Goal: Task Accomplishment & Management: Manage account settings

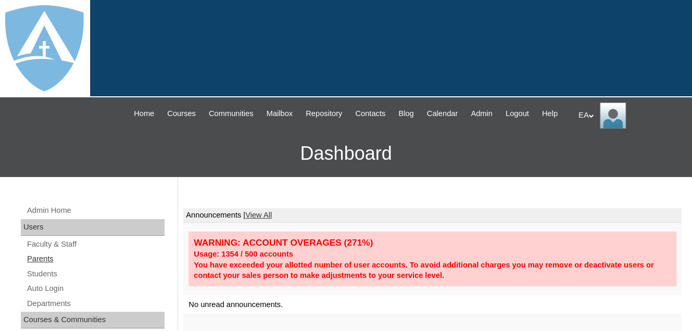
click at [40, 266] on link "Parents" at bounding box center [95, 259] width 139 height 13
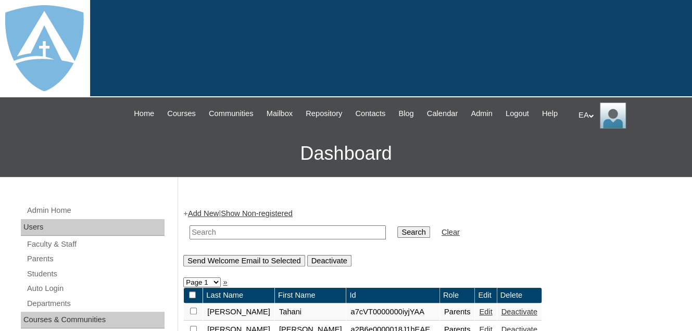
click at [215, 240] on input "text" at bounding box center [288, 232] width 196 height 14
type input "[EMAIL_ADDRESS][DOMAIN_NAME]"
click at [397, 238] on input "Search" at bounding box center [413, 232] width 32 height 11
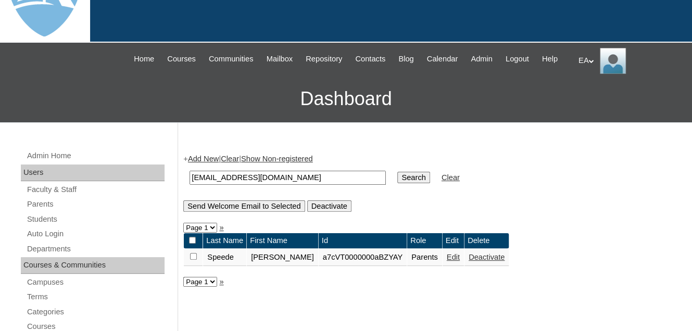
scroll to position [104, 0]
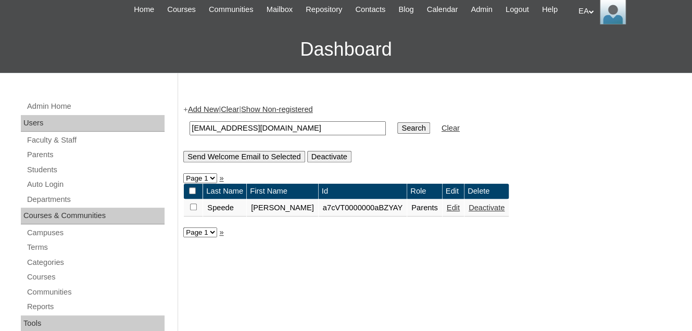
click at [447, 212] on link "Edit" at bounding box center [453, 208] width 13 height 8
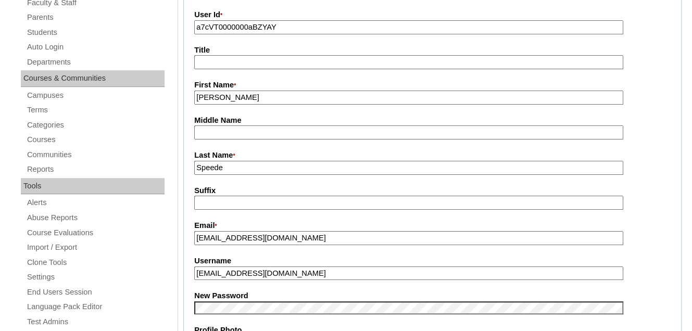
scroll to position [260, 0]
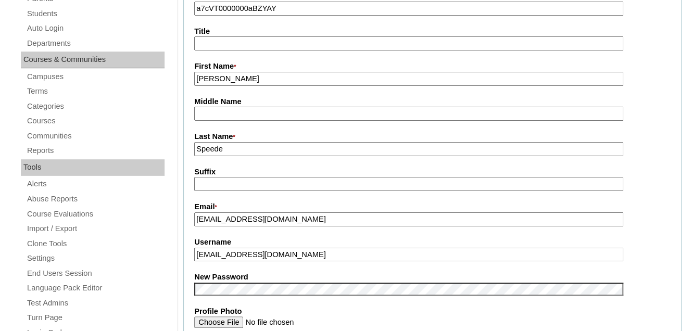
click at [300, 261] on input "[EMAIL_ADDRESS][DOMAIN_NAME]" at bounding box center [408, 255] width 429 height 14
drag, startPoint x: 307, startPoint y: 262, endPoint x: 196, endPoint y: 258, distance: 111.5
click at [196, 258] on input "[EMAIL_ADDRESS][DOMAIN_NAME]" at bounding box center [408, 255] width 429 height 14
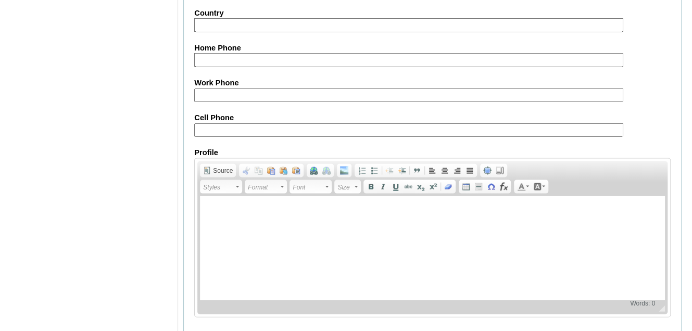
scroll to position [1090, 0]
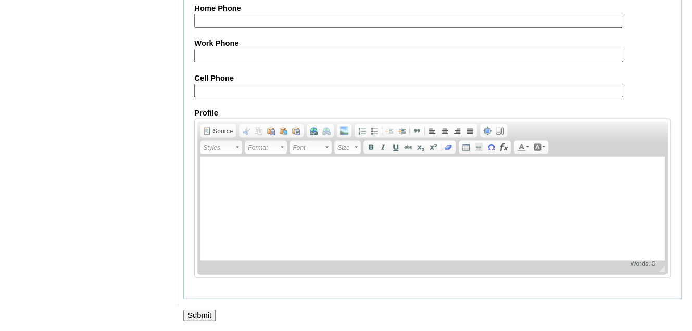
click at [204, 312] on input "Submit" at bounding box center [199, 315] width 32 height 11
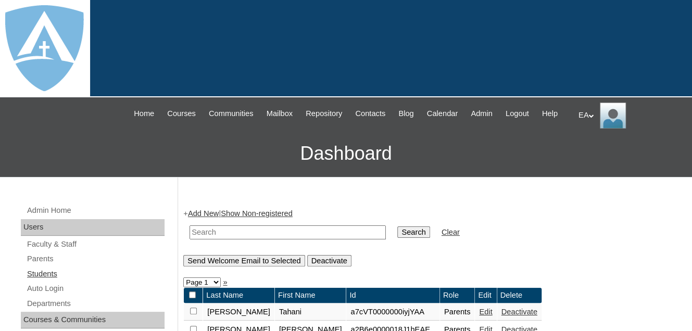
click at [54, 281] on link "Students" at bounding box center [95, 274] width 139 height 13
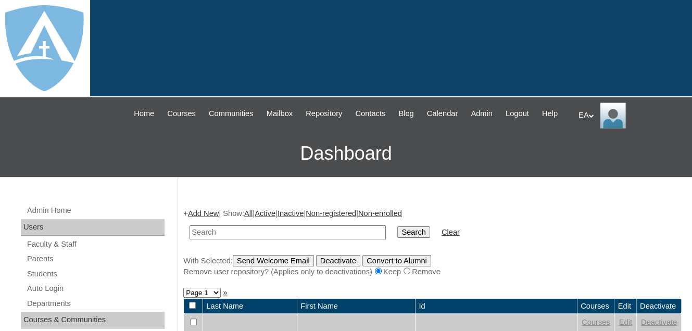
click at [251, 240] on input "text" at bounding box center [288, 232] width 196 height 14
type input "[PERSON_NAME]"
click at [397, 238] on input "Search" at bounding box center [413, 232] width 32 height 11
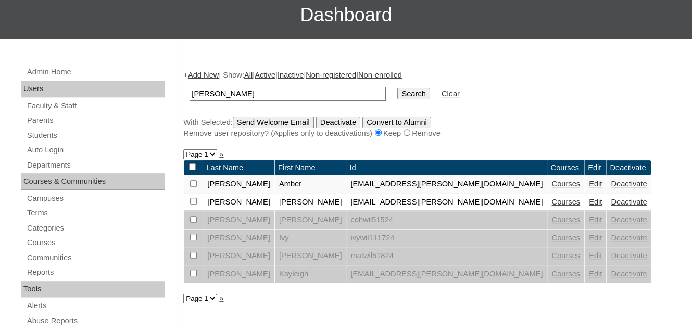
scroll to position [156, 0]
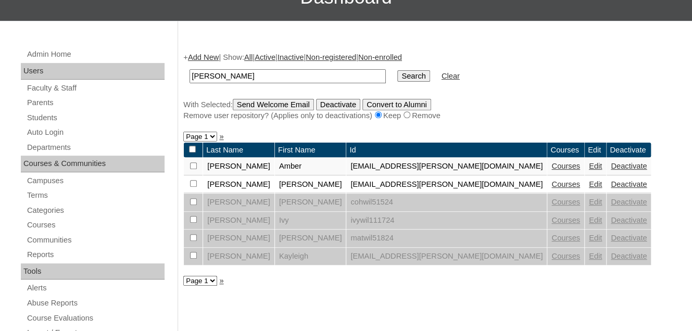
click at [589, 170] on link "Edit" at bounding box center [595, 166] width 13 height 8
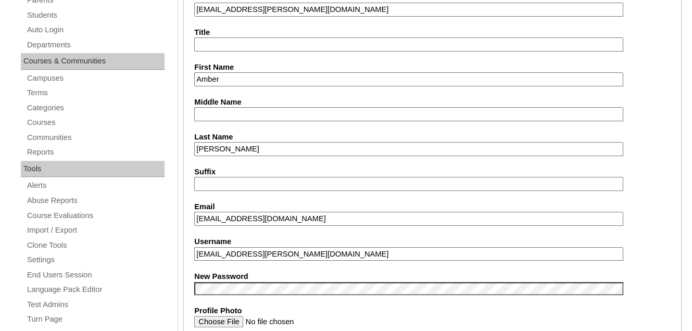
scroll to position [260, 0]
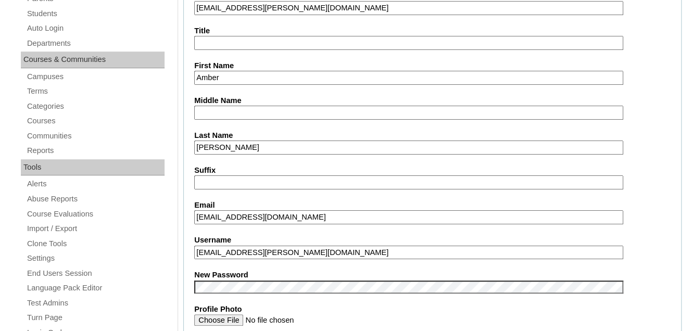
drag, startPoint x: 341, startPoint y: 256, endPoint x: 194, endPoint y: 250, distance: 147.0
click at [194, 250] on div "Username amber.wilson@enlightiumstudent.com" at bounding box center [432, 247] width 476 height 24
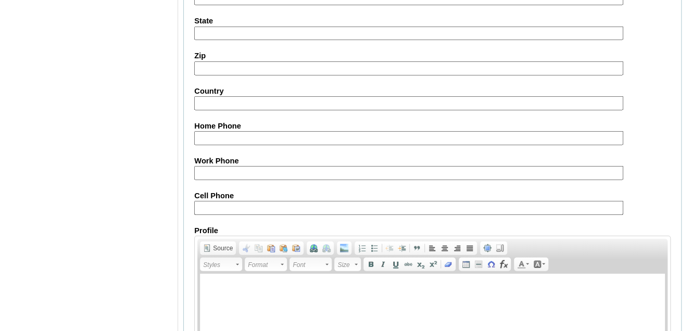
scroll to position [1305, 0]
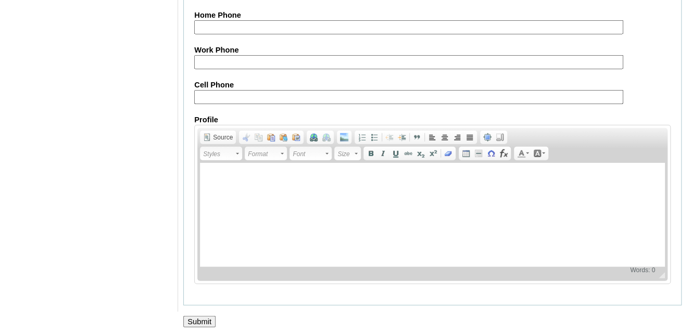
click at [194, 316] on input "Submit" at bounding box center [199, 321] width 32 height 11
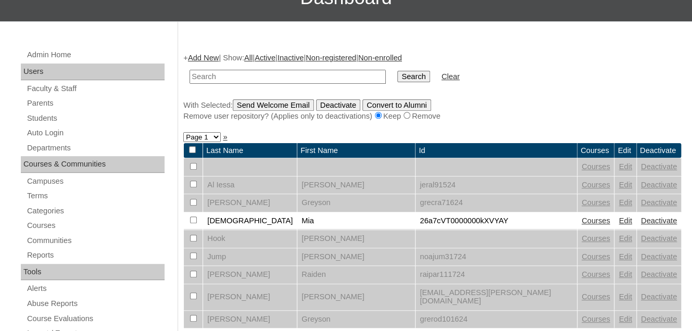
scroll to position [156, 0]
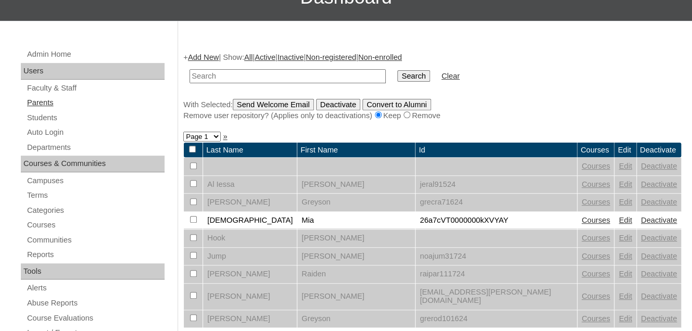
click at [31, 109] on link "Parents" at bounding box center [95, 102] width 139 height 13
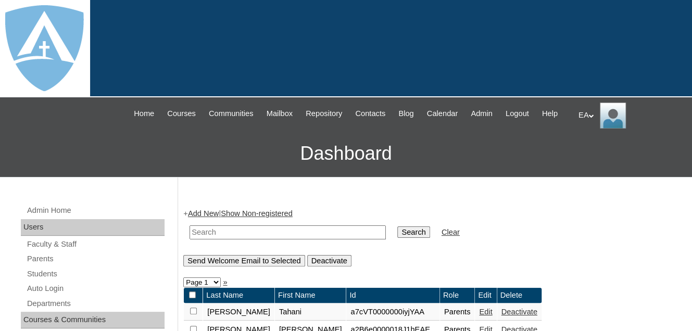
click at [225, 236] on td at bounding box center [287, 232] width 207 height 24
click at [225, 238] on input "text" at bounding box center [288, 232] width 196 height 14
type input "[PERSON_NAME]"
click at [397, 238] on input "Search" at bounding box center [413, 232] width 32 height 11
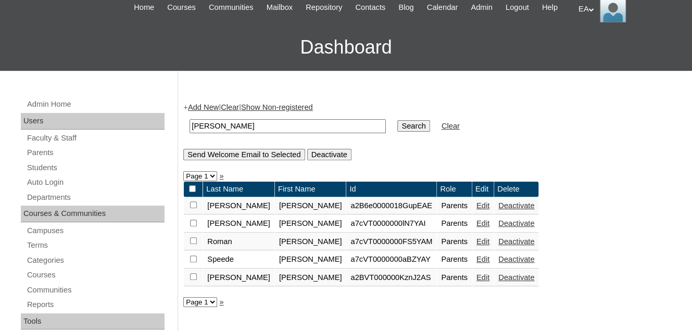
scroll to position [156, 0]
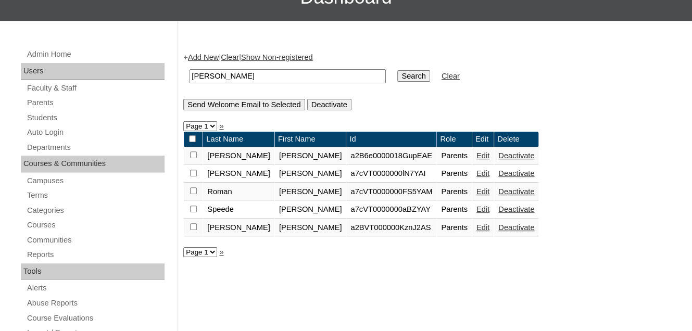
click at [476, 214] on link "Edit" at bounding box center [482, 209] width 13 height 8
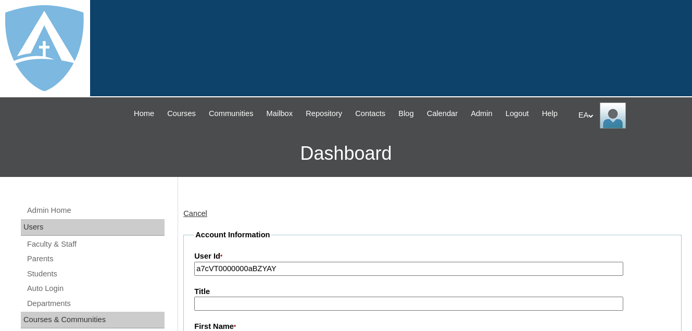
scroll to position [260, 0]
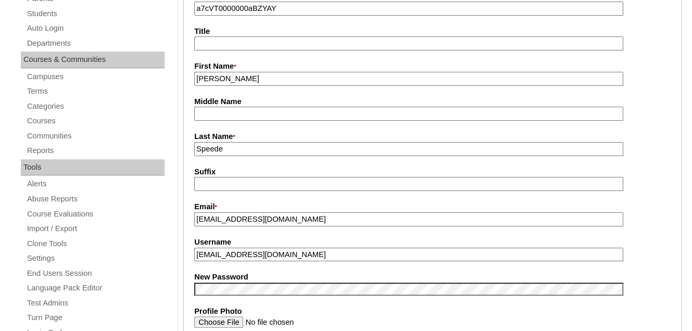
drag, startPoint x: 314, startPoint y: 266, endPoint x: 190, endPoint y: 266, distance: 124.5
click at [190, 266] on fieldset "Account Information User Id * a7cVT0000000aBZYAY Title First Name * [PERSON_NAM…" at bounding box center [432, 280] width 498 height 623
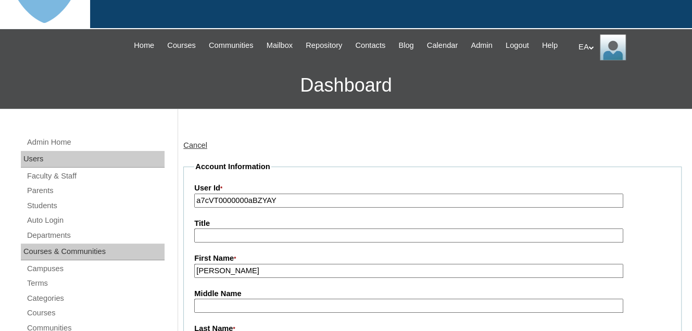
scroll to position [0, 0]
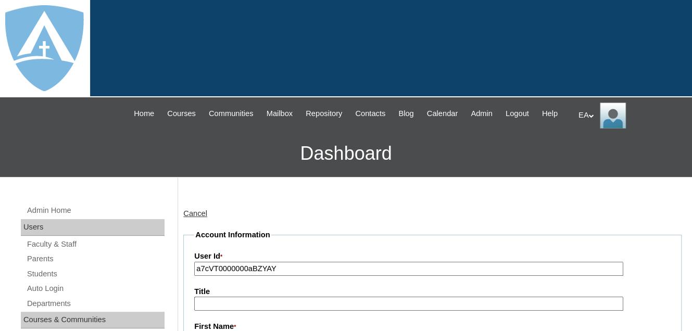
click at [586, 115] on div "EA My Profile My Settings Logout" at bounding box center [630, 116] width 103 height 26
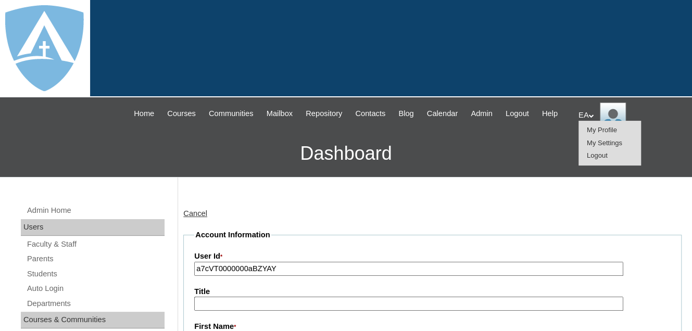
click at [595, 158] on span "Logout" at bounding box center [597, 156] width 21 height 8
